Goal: Task Accomplishment & Management: Manage account settings

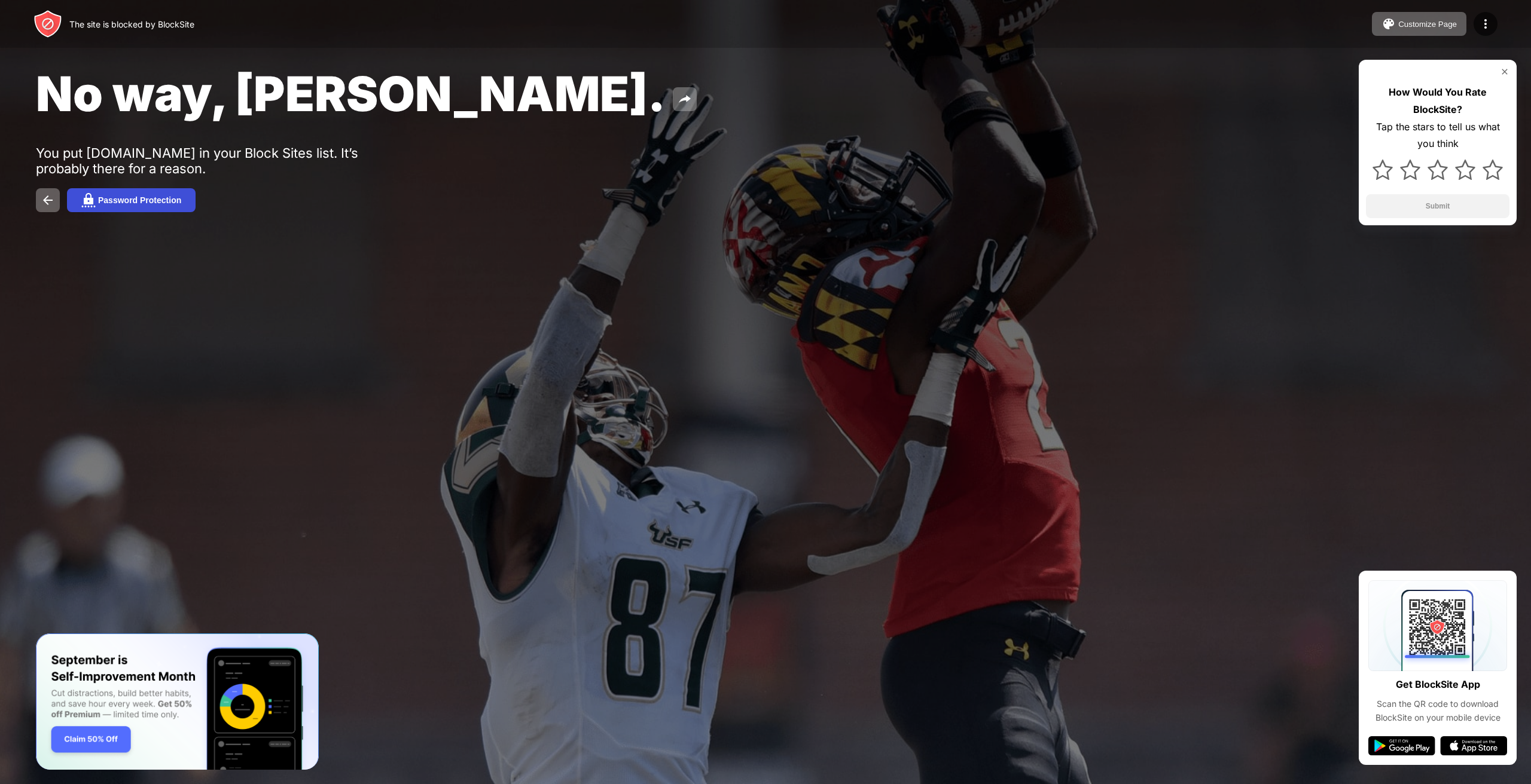
click at [134, 204] on button "Password Protection" at bounding box center [131, 200] width 129 height 24
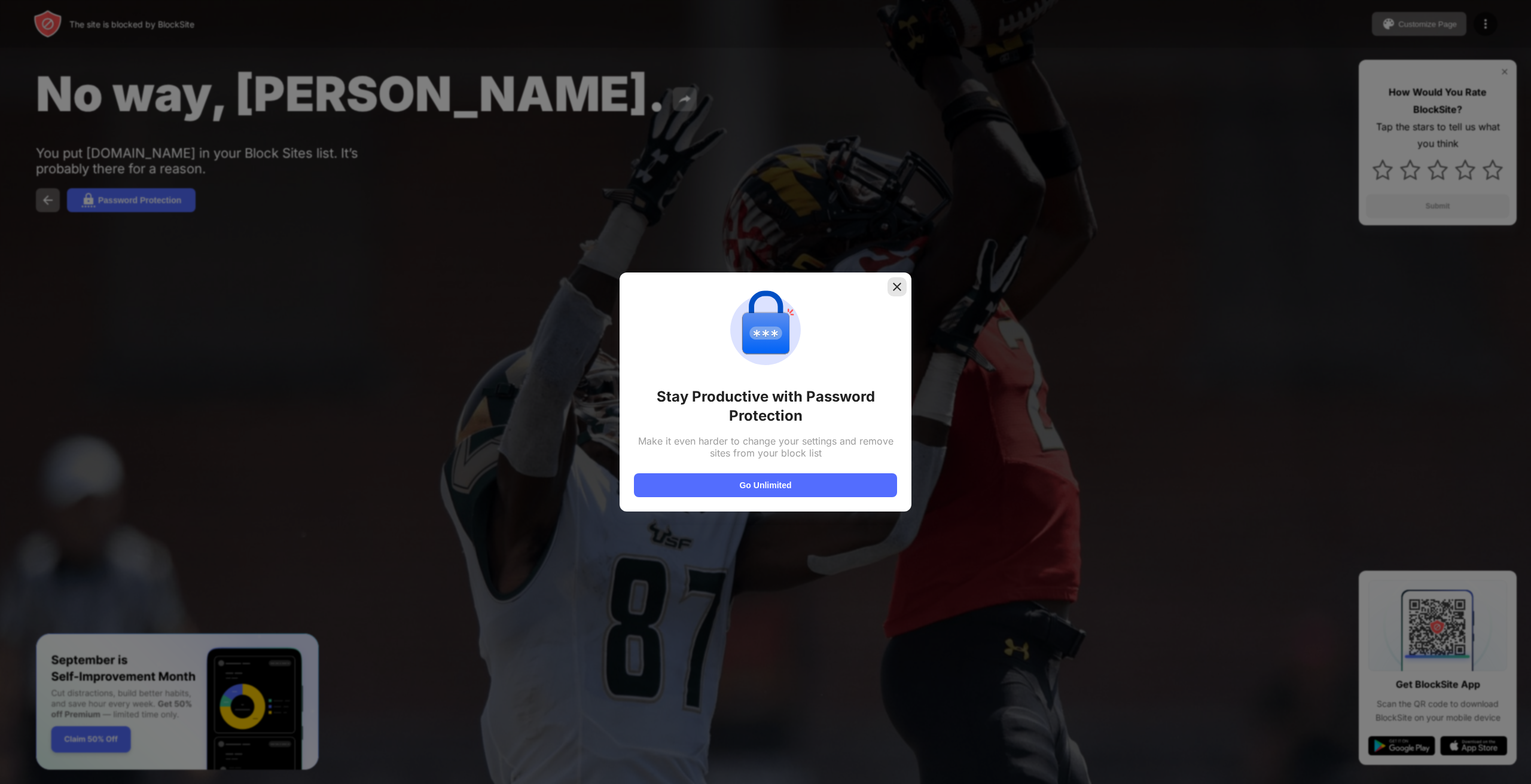
click at [892, 288] on img at bounding box center [897, 287] width 12 height 12
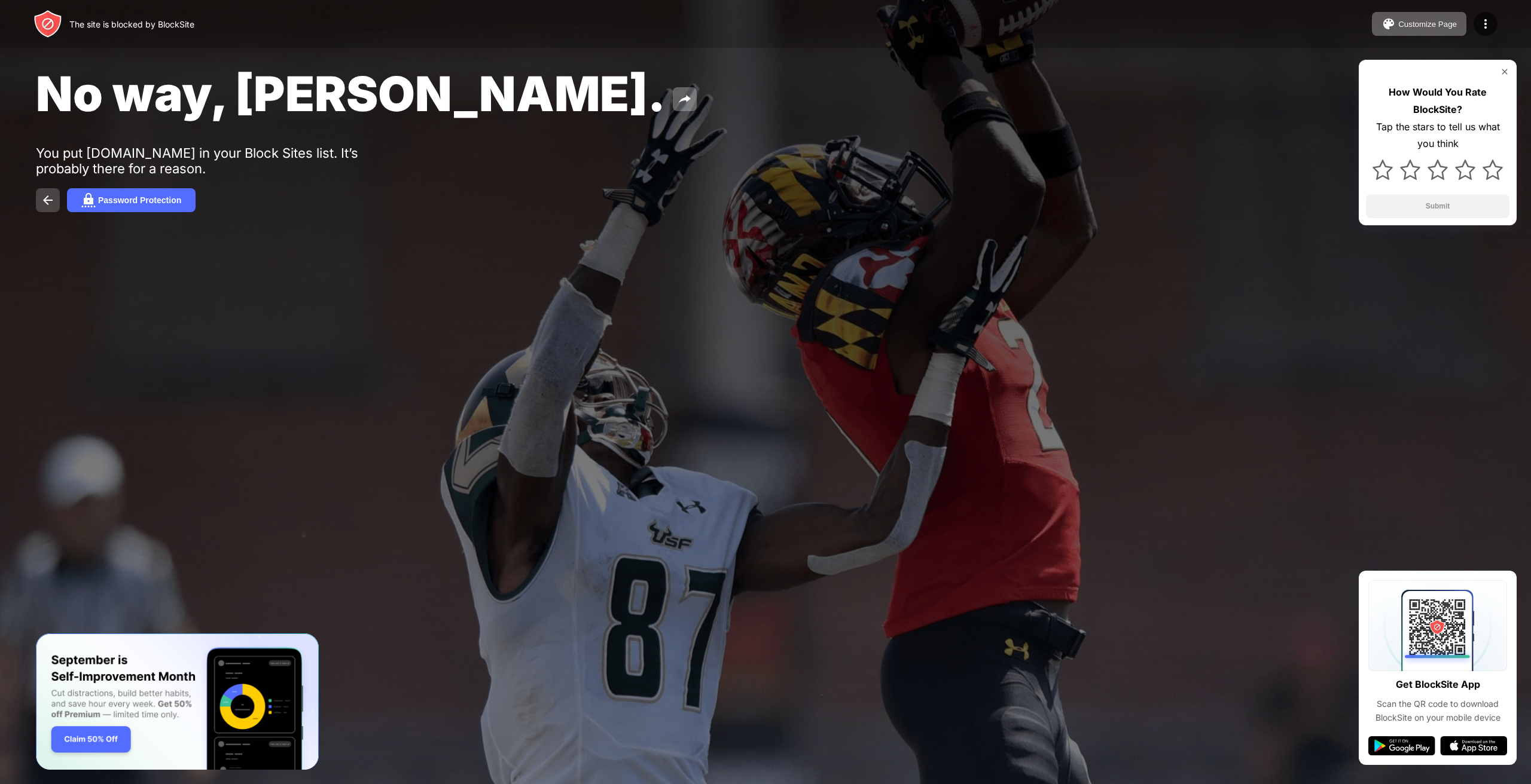
click at [39, 201] on button at bounding box center [48, 200] width 24 height 24
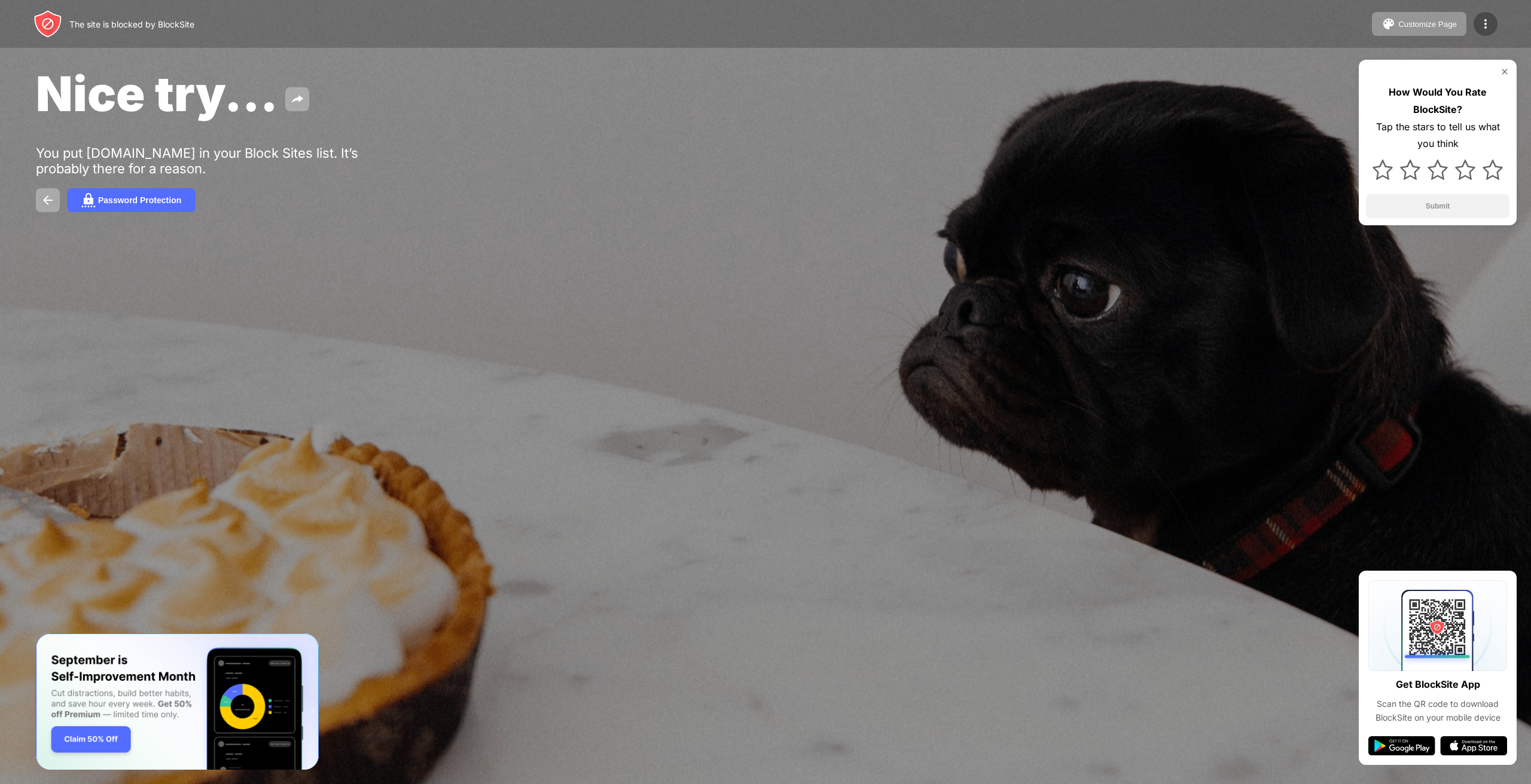
click at [1477, 28] on div at bounding box center [1485, 24] width 24 height 24
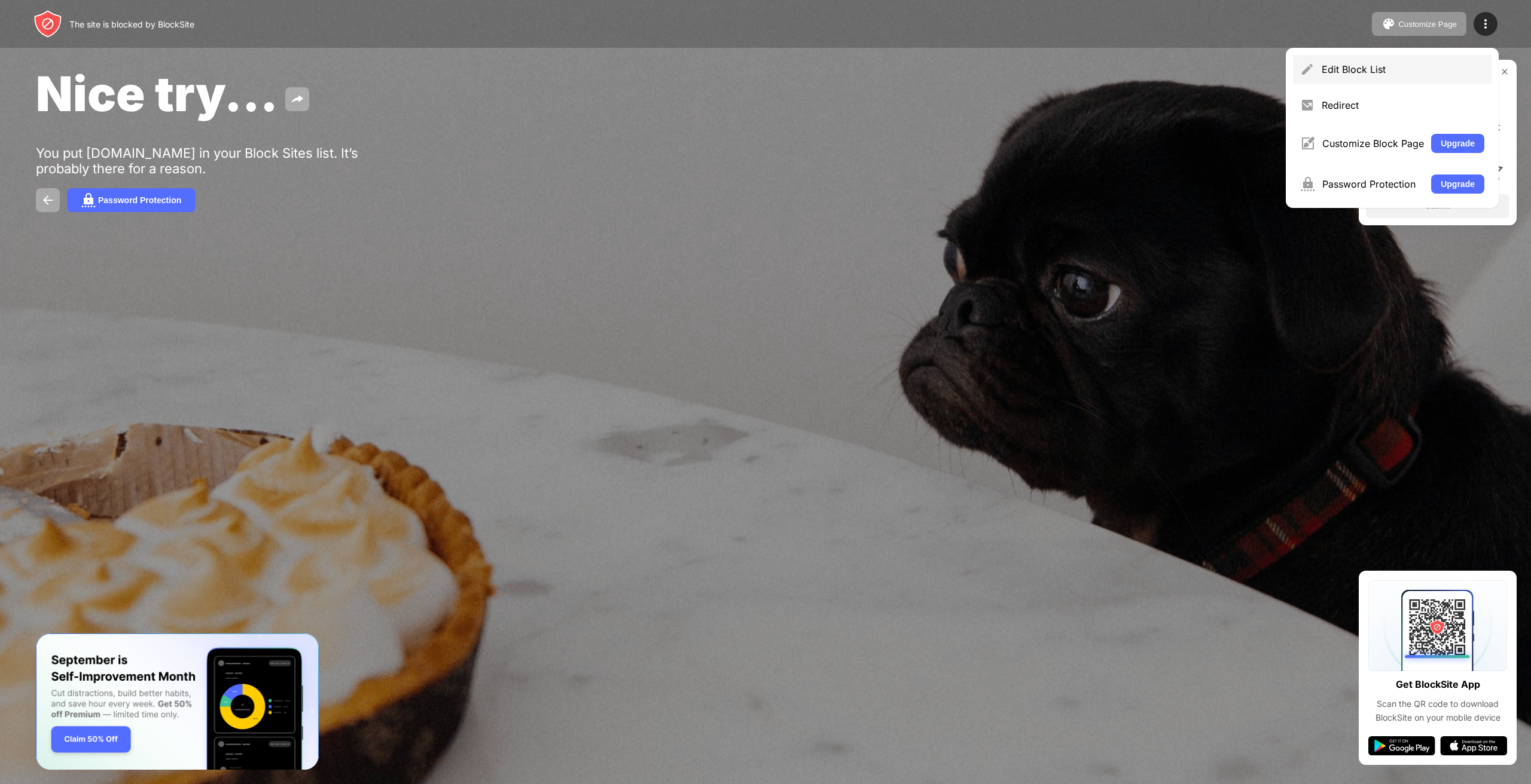
click at [1386, 62] on div "Edit Block List" at bounding box center [1391, 69] width 199 height 29
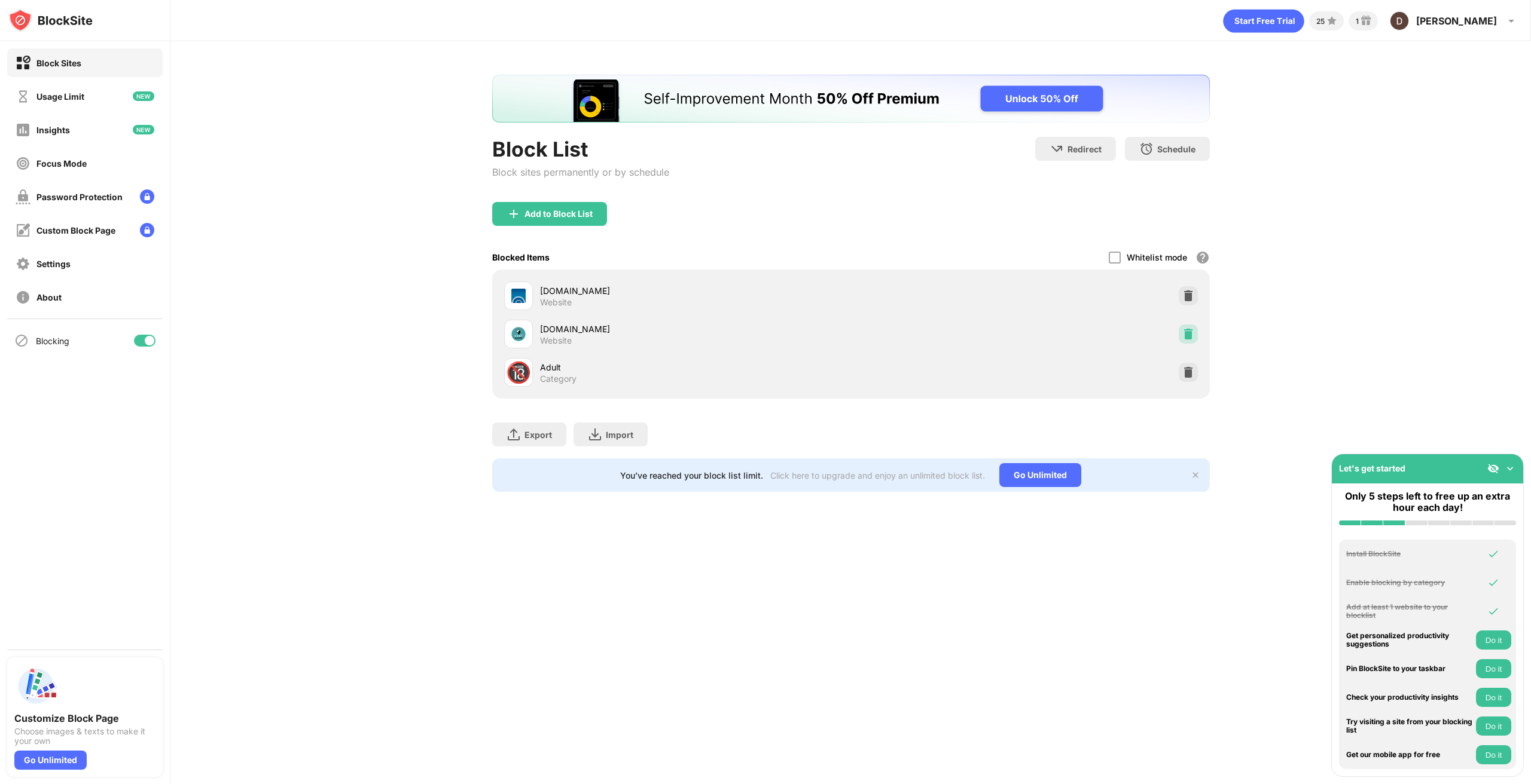
click at [1193, 331] on img at bounding box center [1188, 334] width 12 height 12
